Goal: Information Seeking & Learning: Learn about a topic

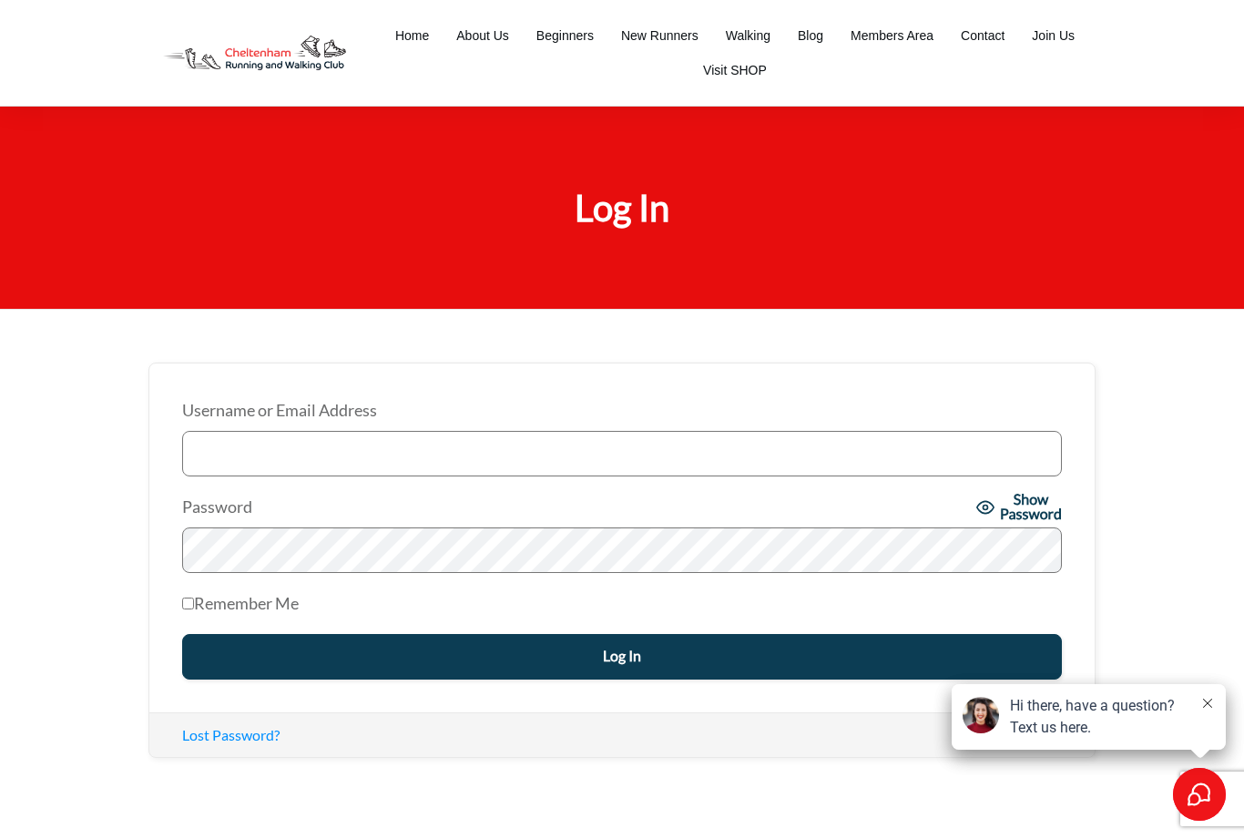
type input "splitter71@icloud.com"
click at [622, 655] on input "Log In" at bounding box center [622, 657] width 880 height 46
click at [1205, 705] on icon at bounding box center [1207, 703] width 9 height 9
click at [570, 647] on input "Log In" at bounding box center [622, 657] width 880 height 46
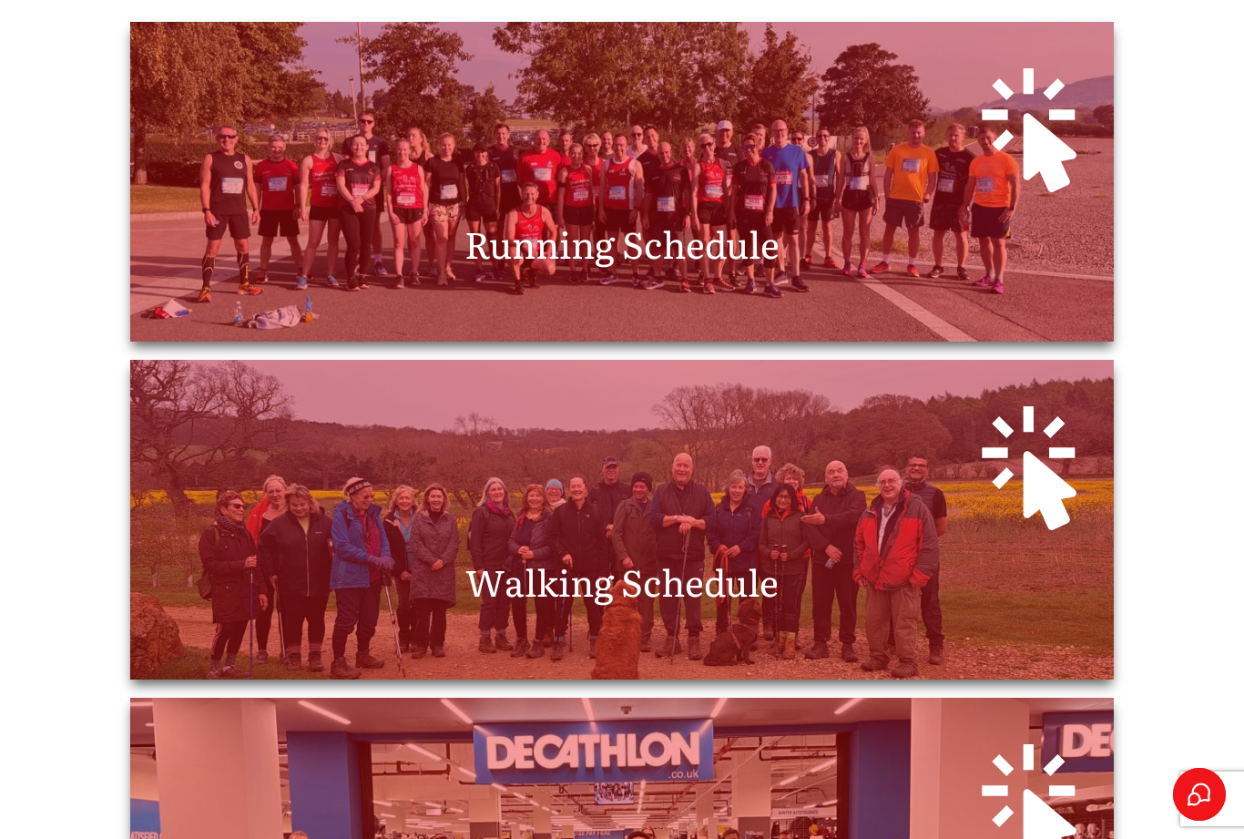
scroll to position [559, 0]
click at [738, 261] on span "Running Schedule" at bounding box center [622, 244] width 315 height 54
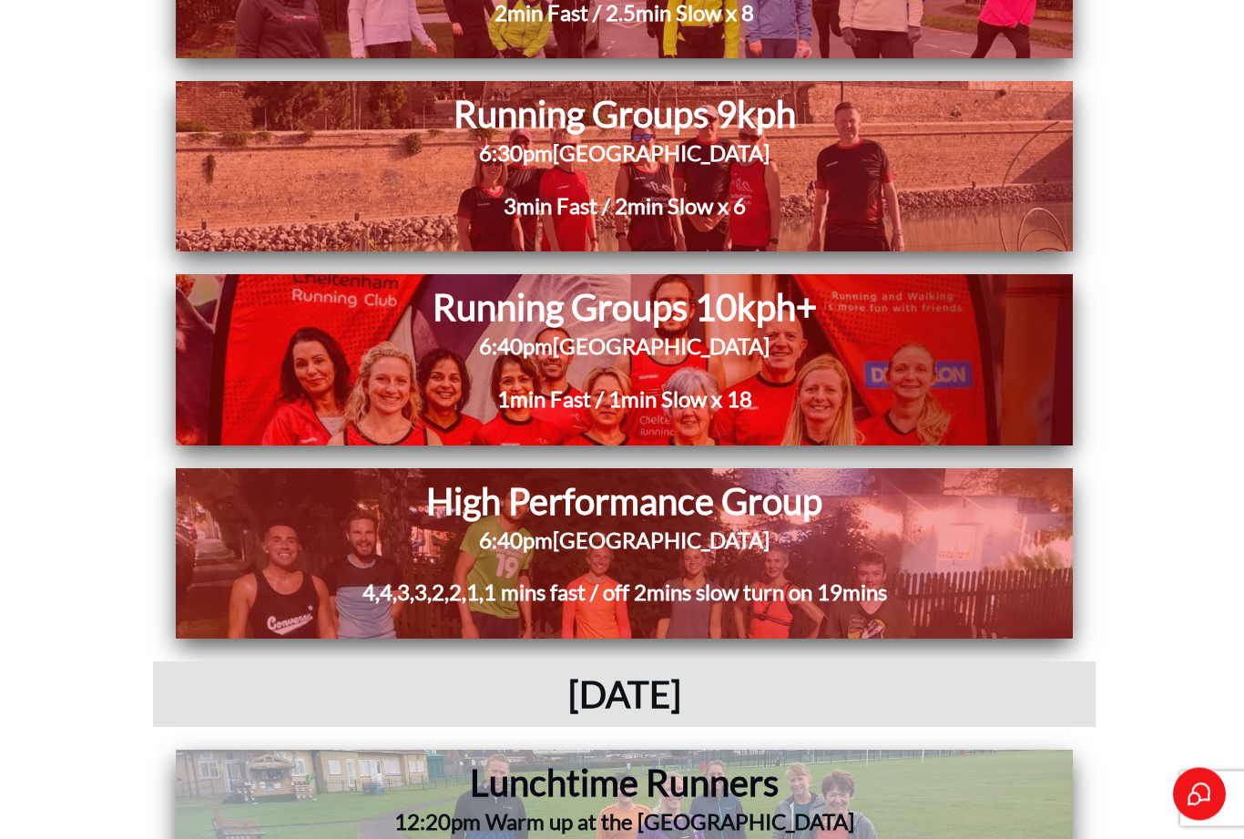
scroll to position [5624, 0]
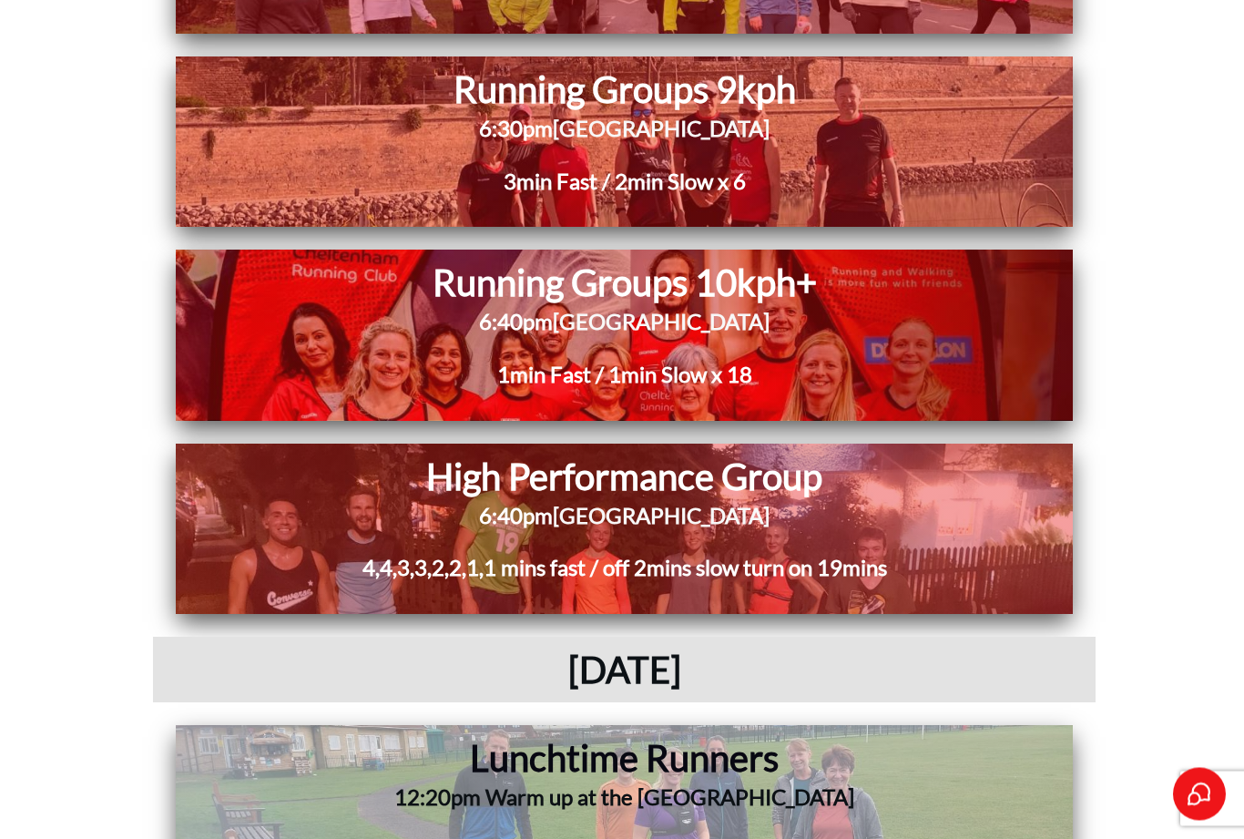
click at [675, 555] on span "4,4,3,3,2,2,1,1 mins fast / off 2mins slow turn on 19mins" at bounding box center [625, 568] width 525 height 26
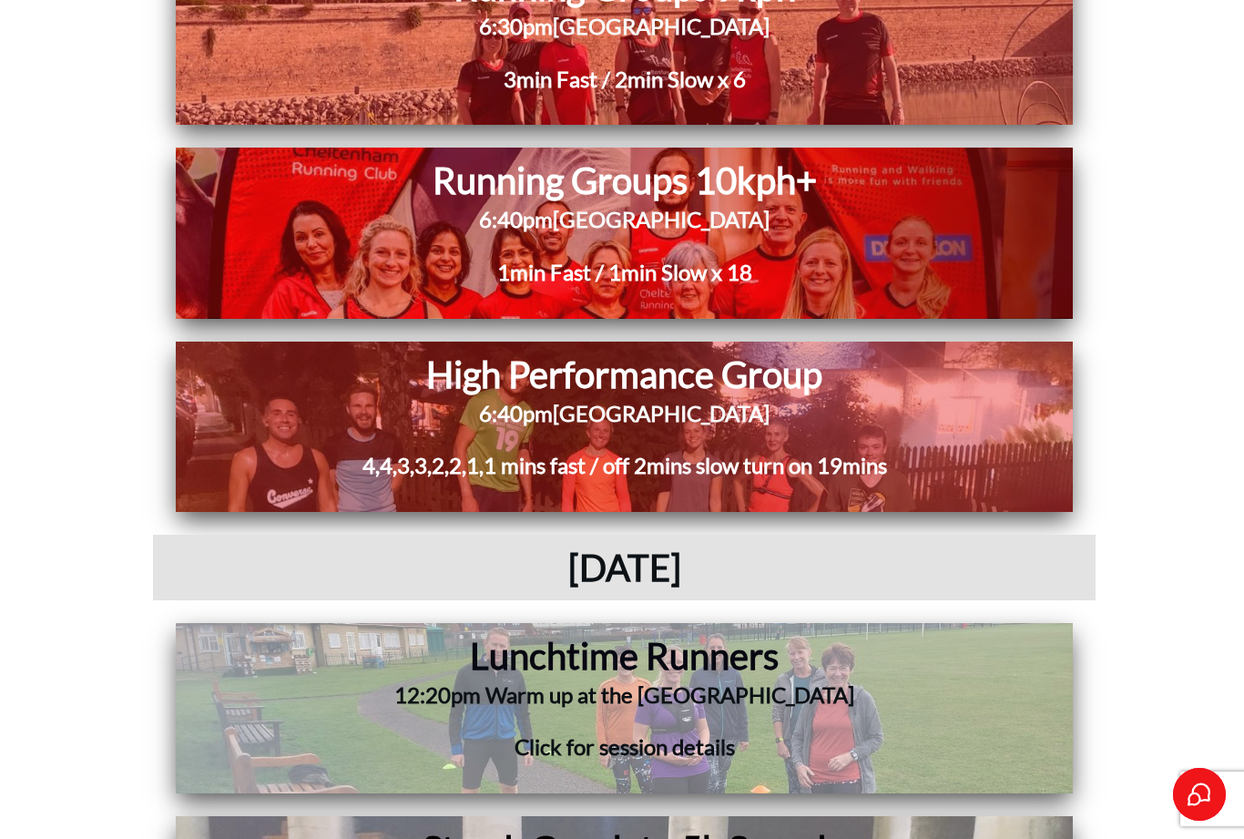
scroll to position [5899, 0]
